Goal: Information Seeking & Learning: Learn about a topic

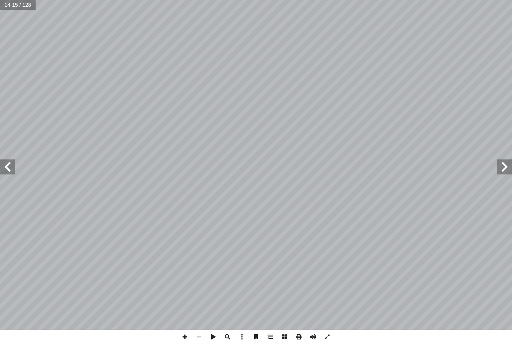
scroll to position [0, 121]
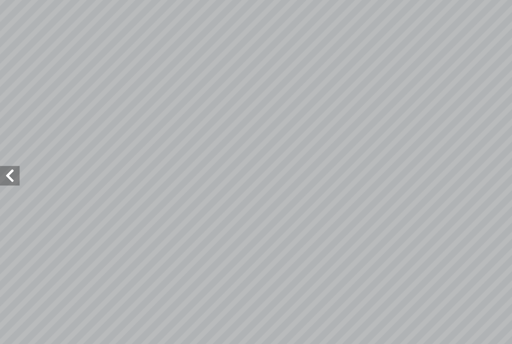
click at [14, 159] on span at bounding box center [7, 166] width 15 height 15
click at [1, 159] on span at bounding box center [7, 166] width 15 height 15
